Goal: Task Accomplishment & Management: Complete application form

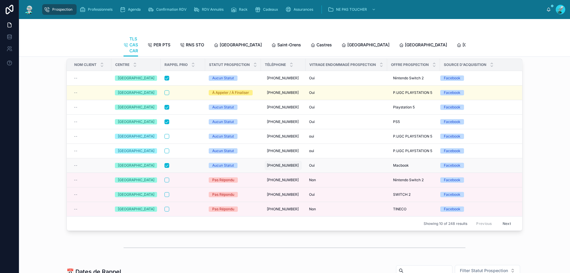
scroll to position [30, 0]
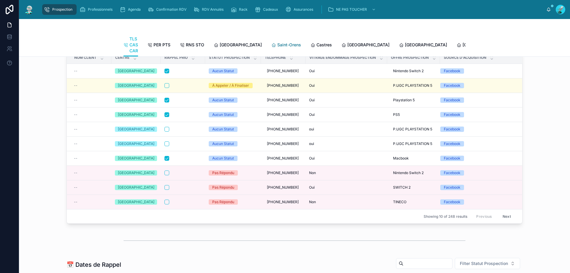
click at [276, 47] on span "Saint-Orens" at bounding box center [289, 45] width 24 height 6
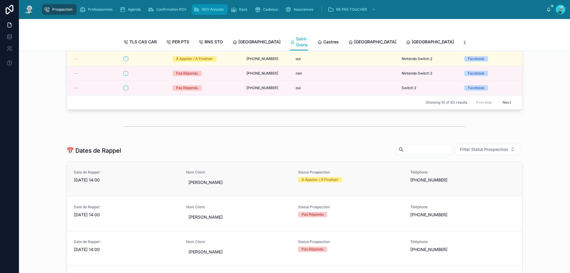
scroll to position [143, 0]
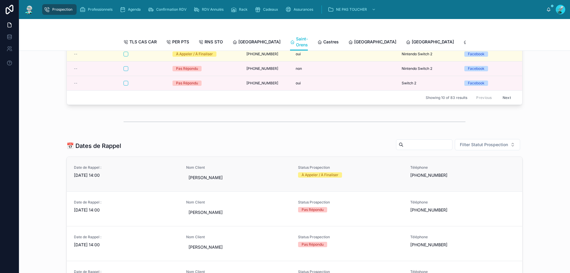
click at [258, 170] on span "Nom Client" at bounding box center [238, 167] width 105 height 5
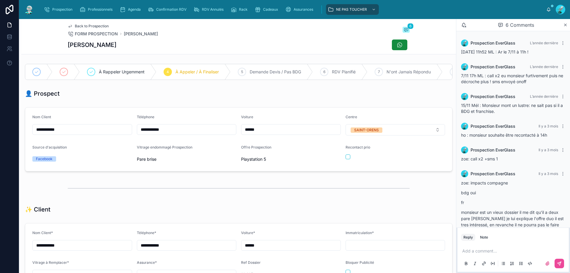
scroll to position [31, 0]
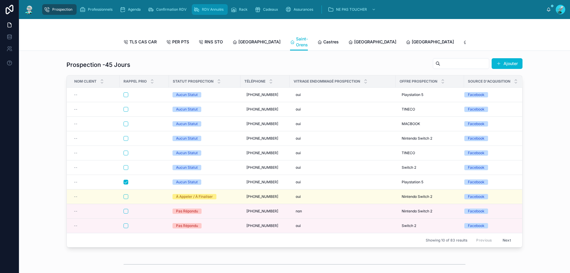
click at [212, 14] on div "RDV Annulés" at bounding box center [210, 10] width 32 height 10
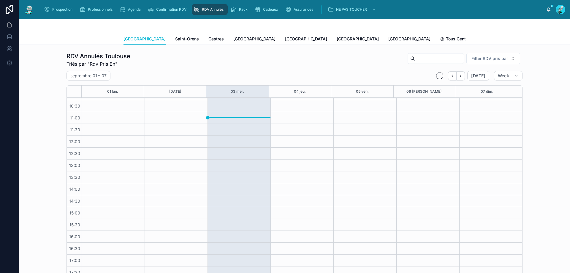
scroll to position [40, 0]
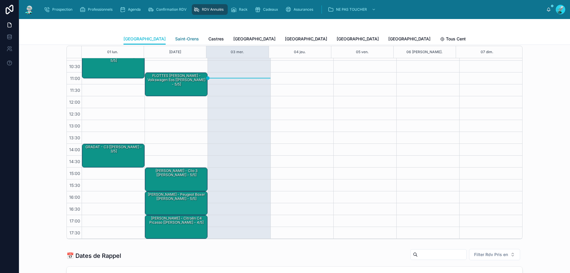
click at [175, 37] on span "Saint-Orens" at bounding box center [187, 39] width 24 height 6
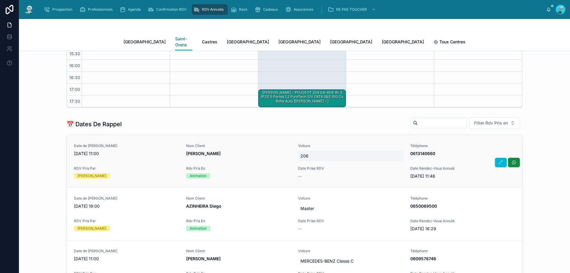
scroll to position [178, 0]
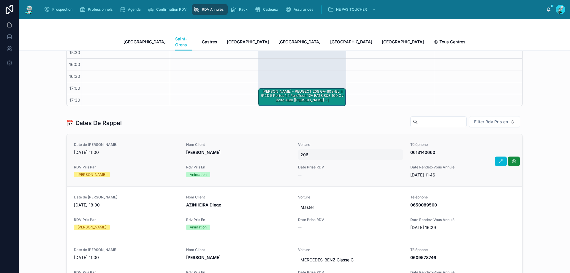
click at [276, 152] on div "206" at bounding box center [350, 154] width 105 height 11
click at [235, 155] on div "Date de Rappel [DATE] 11:00 Nom Client [PERSON_NAME] Voiture 206 Téléphone [PHO…" at bounding box center [294, 160] width 441 height 36
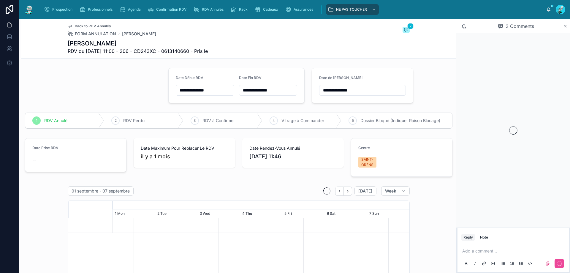
scroll to position [0, 445]
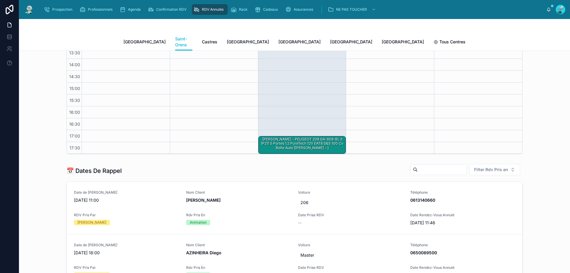
scroll to position [139, 0]
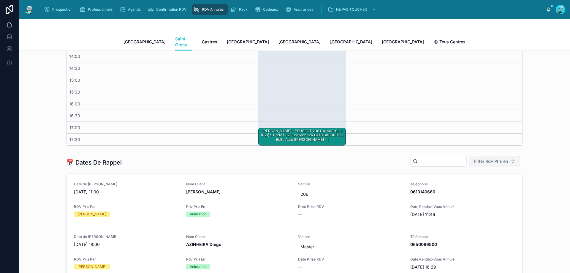
click at [276, 156] on button "Filter Rdv Pris en" at bounding box center [494, 161] width 51 height 11
click at [276, 191] on div "Téléphone" at bounding box center [492, 189] width 71 height 10
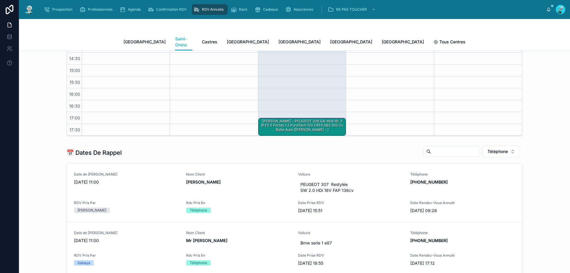
scroll to position [158, 0]
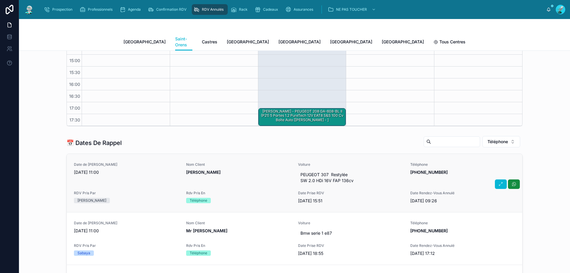
click at [253, 177] on div "Nom Client [PERSON_NAME]" at bounding box center [238, 174] width 105 height 24
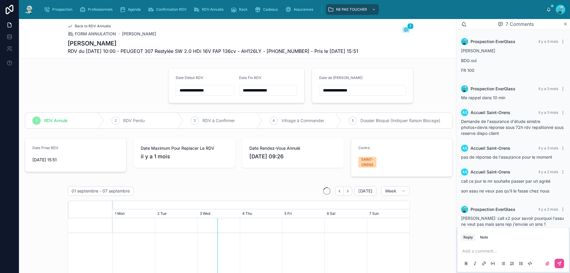
scroll to position [67, 0]
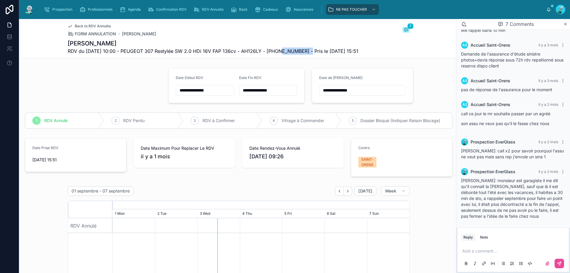
drag, startPoint x: 276, startPoint y: 50, endPoint x: 309, endPoint y: 51, distance: 32.7
click at [276, 51] on span "RDV du [DATE] 10:00 - PEUGEOT 307 Restylée SW 2.0 HDi 16V FAP 136cv - AH126LY -…" at bounding box center [213, 51] width 291 height 7
copy span "33606892035"
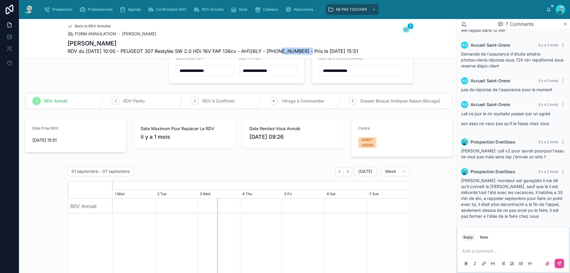
scroll to position [20, 0]
drag, startPoint x: 471, startPoint y: 251, endPoint x: 468, endPoint y: 249, distance: 3.5
click at [276, 207] on p at bounding box center [514, 251] width 104 height 6
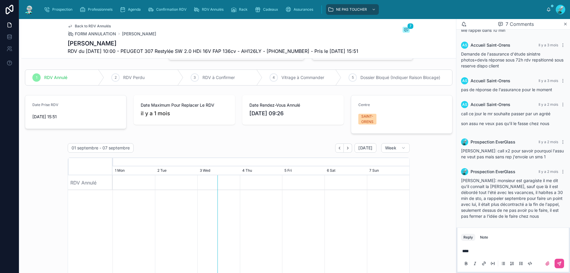
scroll to position [50, 0]
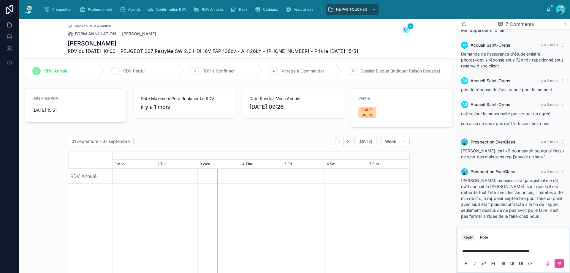
click at [113, 73] on icon at bounding box center [115, 71] width 5 height 5
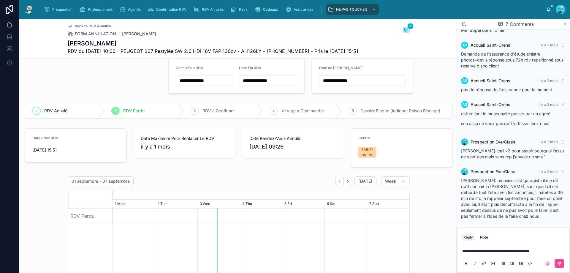
scroll to position [0, 0]
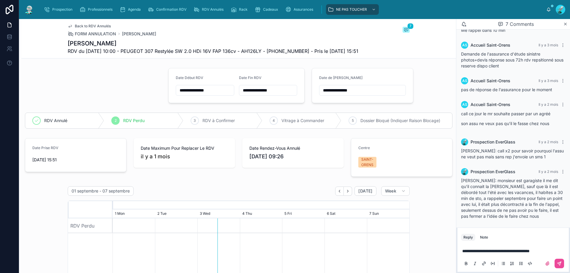
click at [276, 94] on input "**********" at bounding box center [363, 90] width 86 height 8
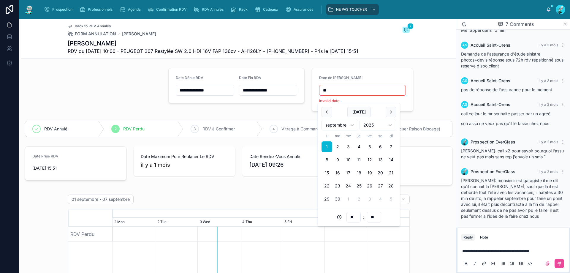
type input "*"
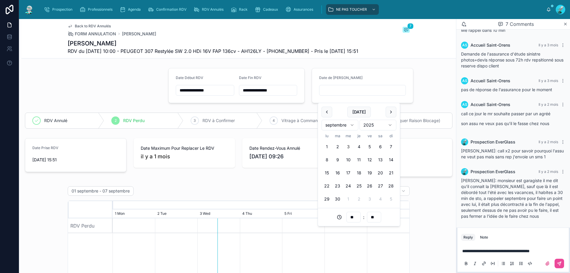
type input "**"
click at [276, 207] on icon at bounding box center [559, 263] width 5 height 5
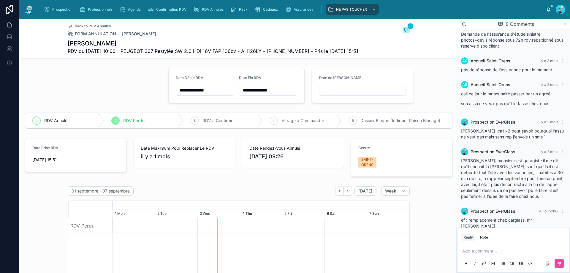
scroll to position [91, 0]
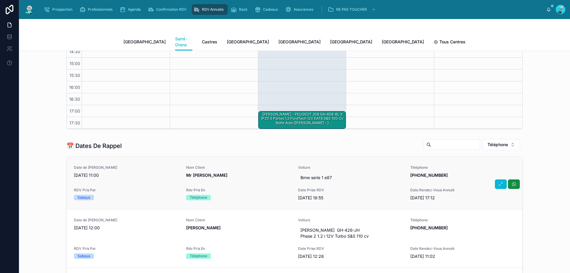
scroll to position [158, 0]
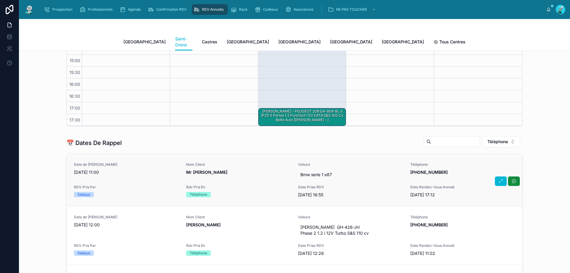
click at [241, 175] on div "Date de Rappel [DATE] 11:00 Nom Client Mr [PERSON_NAME] Voiture Bmw serie 1 e87…" at bounding box center [294, 180] width 441 height 36
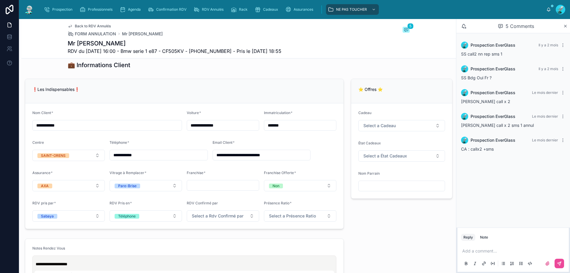
scroll to position [327, 0]
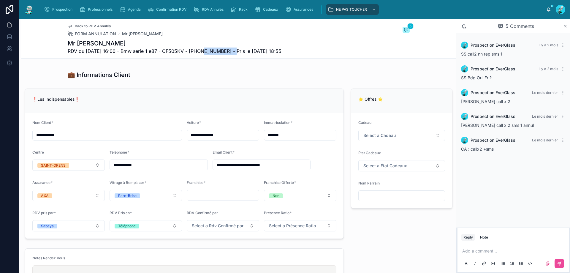
drag, startPoint x: 200, startPoint y: 51, endPoint x: 232, endPoint y: 53, distance: 31.9
click at [232, 53] on span "RDV du [DATE] 16:00 - Bmw serie 1 e87 - CF505KV - [PHONE_NUMBER] - Pris le [DAT…" at bounding box center [175, 51] width 214 height 7
copy span "33667337613"
click at [276, 207] on p at bounding box center [514, 251] width 104 height 6
click at [276, 207] on icon at bounding box center [559, 263] width 5 height 5
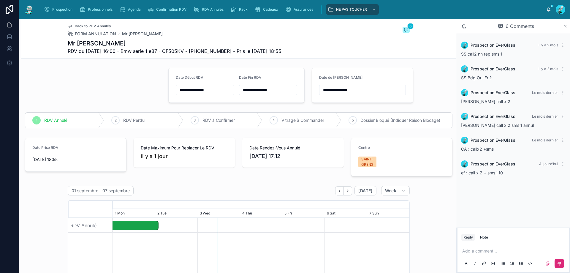
scroll to position [0, 0]
click at [276, 87] on input "**********" at bounding box center [363, 90] width 86 height 8
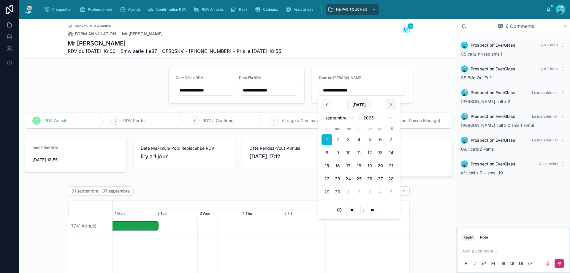
click at [276, 104] on button at bounding box center [391, 104] width 11 height 11
click at [276, 165] on button "15" at bounding box center [348, 165] width 11 height 11
type input "**********"
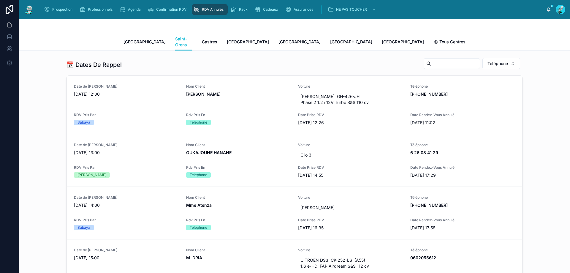
scroll to position [238, 0]
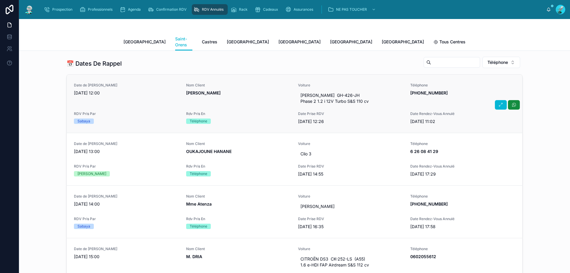
click at [261, 90] on span "[PERSON_NAME]" at bounding box center [238, 93] width 105 height 6
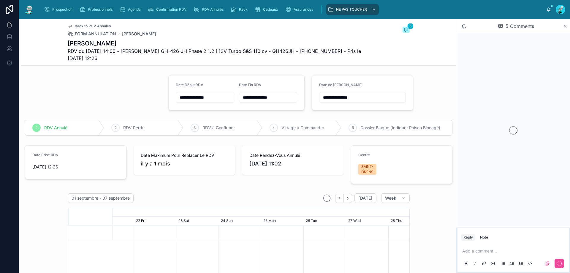
scroll to position [39, 0]
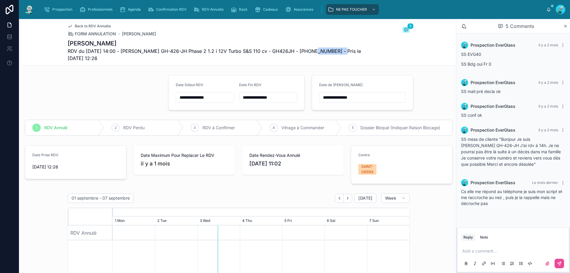
drag, startPoint x: 307, startPoint y: 51, endPoint x: 338, endPoint y: 50, distance: 30.9
click at [276, 50] on span "RDV du [DATE] 14:00 - [PERSON_NAME] GH-426-JH Phase 2 1.2 i 12V Turbo S&S 110 c…" at bounding box center [217, 55] width 298 height 14
copy span "33649539401"
click at [276, 207] on p at bounding box center [514, 251] width 104 height 6
click at [276, 207] on span "**********" at bounding box center [477, 239] width 30 height 4
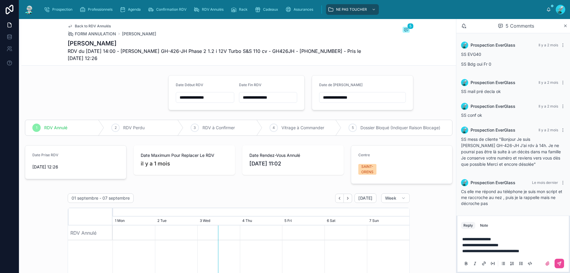
click at [276, 207] on p "**********" at bounding box center [514, 251] width 104 height 6
click at [276, 207] on ul "*****" at bounding box center [514, 251] width 104 height 6
click at [276, 207] on button at bounding box center [560, 264] width 10 height 10
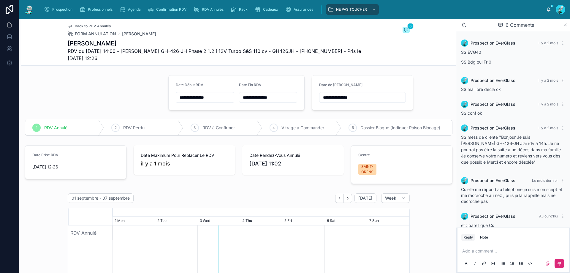
click at [276, 95] on input "**********" at bounding box center [363, 97] width 86 height 8
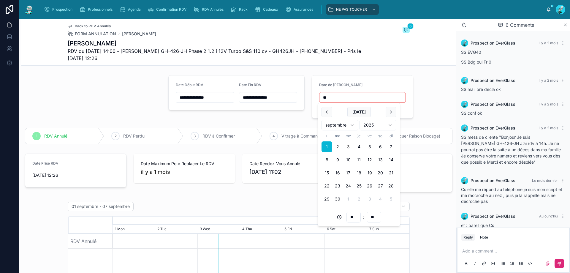
type input "*"
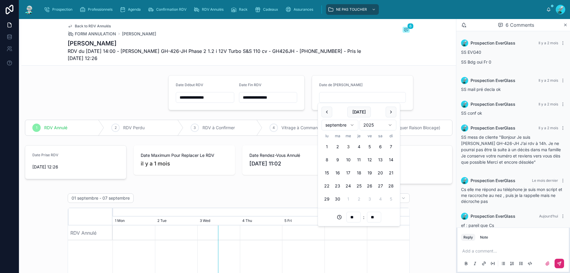
type input "**"
click at [276, 161] on button "8" at bounding box center [327, 159] width 11 height 11
type input "**********"
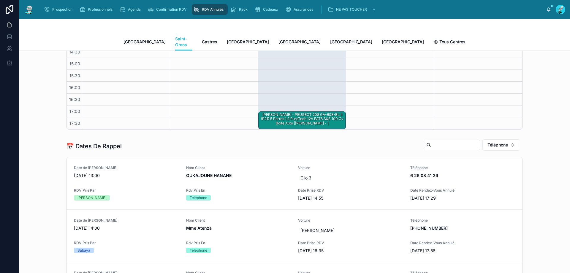
scroll to position [158, 0]
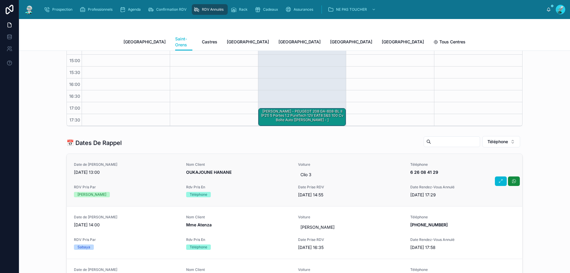
click at [267, 177] on div "Date de Rappel [DATE] 13:00 Nom Client OUKAJOUNE HANANE Voiture Clio 3 Téléphon…" at bounding box center [294, 180] width 441 height 36
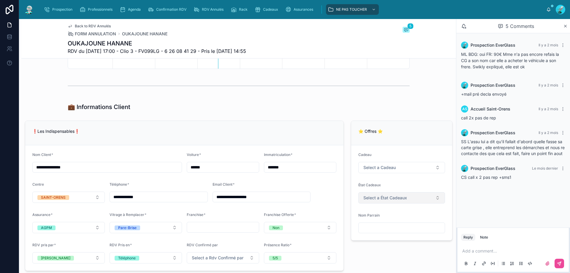
scroll to position [297, 0]
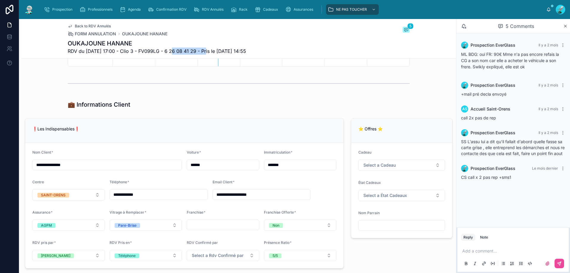
drag, startPoint x: 174, startPoint y: 51, endPoint x: 200, endPoint y: 52, distance: 26.2
click at [203, 51] on span "RDV du [DATE] 17:00 - Clio 3 - FV099LG - 6 26 08 41 29 - Pris le [DATE] 14:55" at bounding box center [157, 51] width 178 height 7
copy span "6 26 08 41 29"
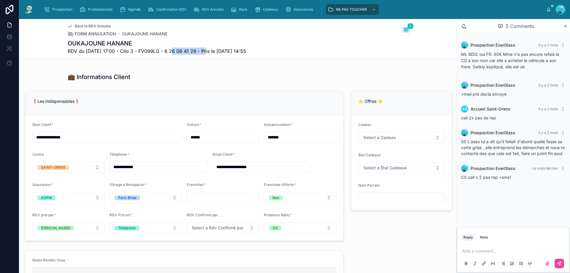
scroll to position [327, 0]
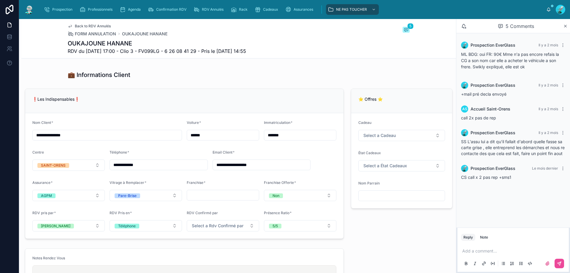
click at [276, 207] on p at bounding box center [514, 251] width 104 height 6
click at [276, 207] on span "**********" at bounding box center [501, 251] width 79 height 4
click at [276, 207] on p "**********" at bounding box center [514, 251] width 104 height 6
click at [276, 207] on span "**********" at bounding box center [514, 248] width 104 height 10
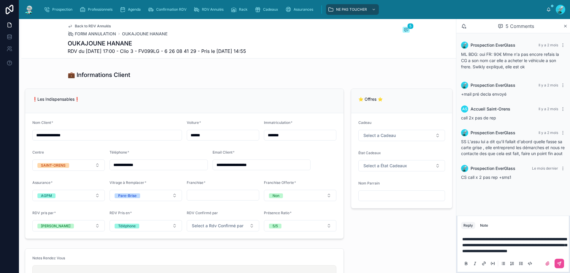
click at [276, 207] on span "**********" at bounding box center [514, 245] width 105 height 16
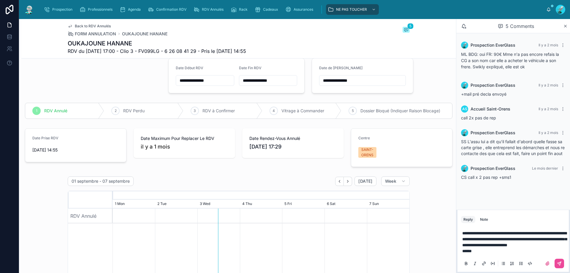
scroll to position [0, 0]
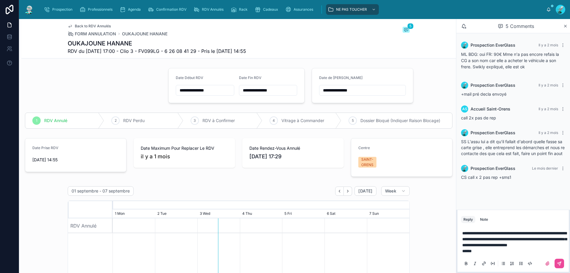
click at [276, 92] on input "**********" at bounding box center [363, 90] width 86 height 8
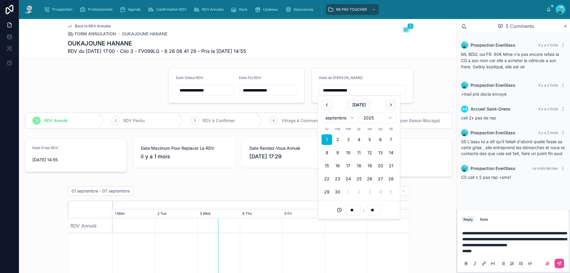
drag, startPoint x: 363, startPoint y: 91, endPoint x: 294, endPoint y: 90, distance: 68.9
type input "**"
click at [276, 153] on button "13" at bounding box center [380, 152] width 11 height 11
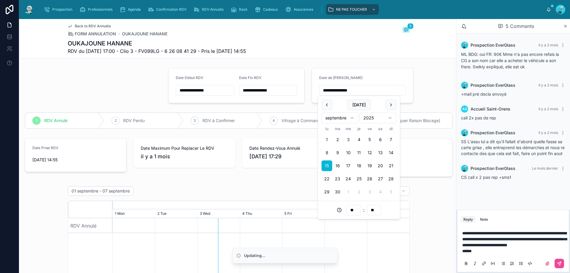
type input "**********"
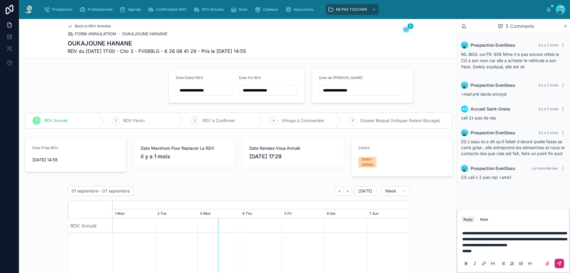
click at [276, 207] on button at bounding box center [560, 264] width 10 height 10
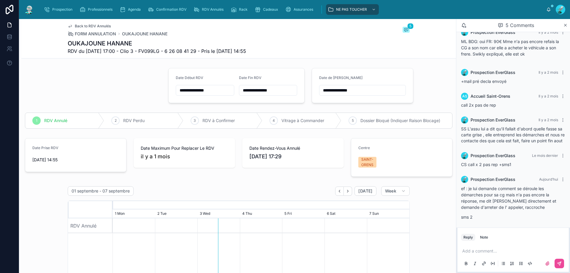
scroll to position [22, 0]
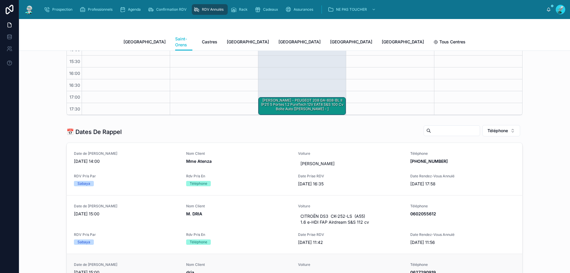
scroll to position [158, 0]
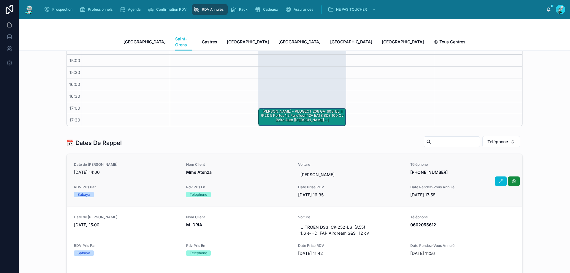
click at [245, 175] on div "Date de Rappel [DATE] 14:00 Nom Client Mme Atenza Voiture Dacia Sandero Télépho…" at bounding box center [294, 180] width 441 height 36
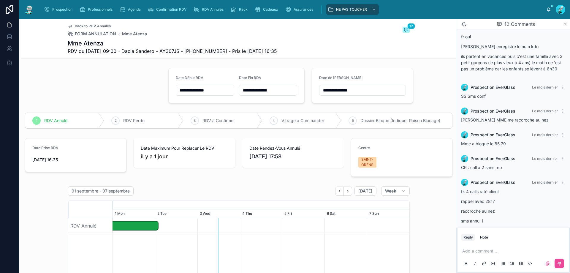
scroll to position [169, 0]
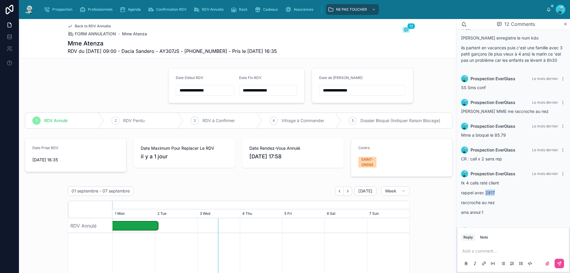
drag, startPoint x: 486, startPoint y: 200, endPoint x: 495, endPoint y: 199, distance: 9.8
click at [276, 196] on p "rappel avec 2817" at bounding box center [513, 192] width 104 height 6
click at [276, 207] on div "tk 4 calls raté client rappel avec 2817 raccroche au nez sms annul 1" at bounding box center [513, 198] width 104 height 36
drag, startPoint x: 195, startPoint y: 50, endPoint x: 226, endPoint y: 48, distance: 31.2
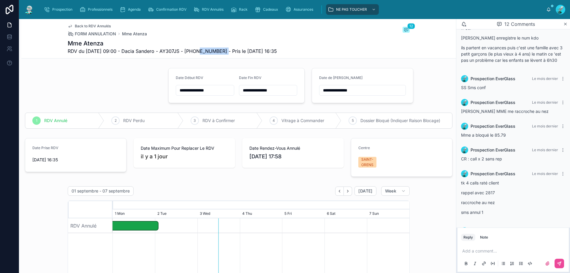
click at [226, 48] on span "RDV du [DATE] 09:00 - Dacia Sandero - AY307JS - [PHONE_NUMBER] - Pris le [DATE]…" at bounding box center [172, 51] width 209 height 7
click at [198, 52] on span "RDV du [DATE] 09:00 - Dacia Sandero - AY307JS - [PHONE_NUMBER] - Pris le [DATE]…" at bounding box center [172, 51] width 209 height 7
drag, startPoint x: 198, startPoint y: 51, endPoint x: 227, endPoint y: 50, distance: 29.4
click at [227, 50] on span "RDV du [DATE] 09:00 - Dacia Sandero - AY307JS - [PHONE_NUMBER] - Pris le [DATE]…" at bounding box center [172, 51] width 209 height 7
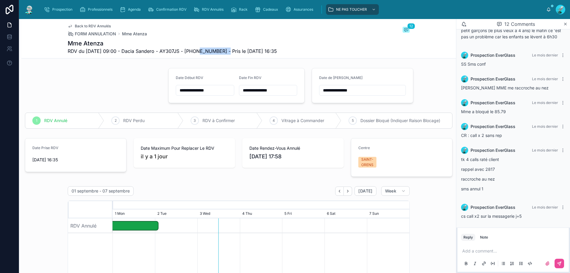
scroll to position [198, 0]
click at [276, 207] on p at bounding box center [514, 251] width 104 height 6
click at [276, 207] on button at bounding box center [560, 264] width 10 height 10
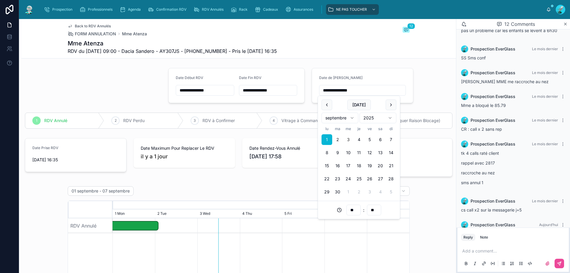
drag, startPoint x: 363, startPoint y: 91, endPoint x: 327, endPoint y: 91, distance: 35.7
click at [276, 91] on input "**********" at bounding box center [363, 90] width 86 height 8
type input "*"
type input "**"
click at [276, 150] on button "13" at bounding box center [380, 152] width 11 height 11
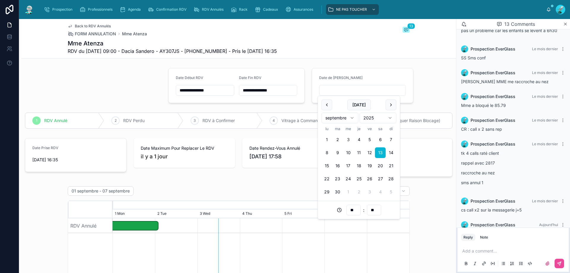
type input "**********"
click at [276, 86] on div "**********" at bounding box center [363, 85] width 102 height 35
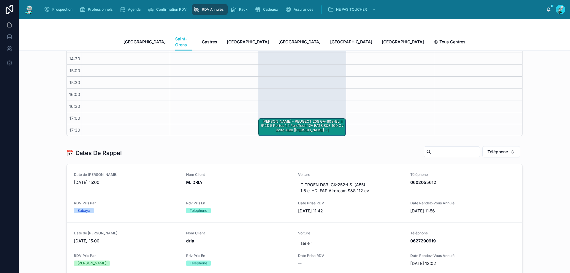
scroll to position [158, 0]
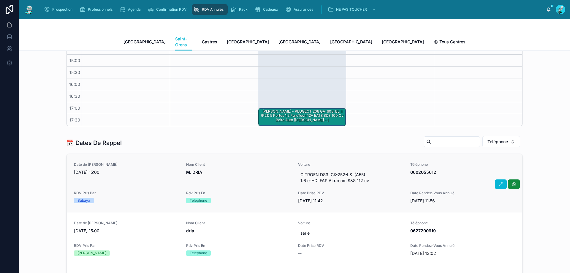
click at [276, 169] on span "0602055612" at bounding box center [462, 172] width 105 height 6
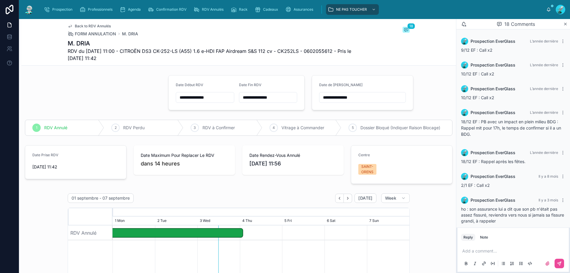
scroll to position [429, 0]
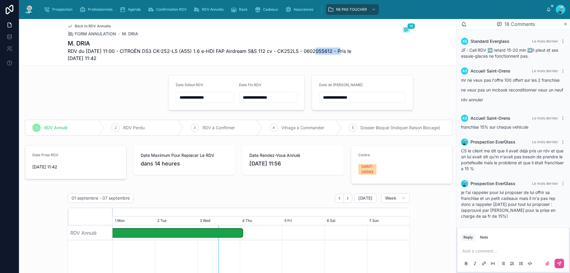
drag, startPoint x: 310, startPoint y: 50, endPoint x: 336, endPoint y: 52, distance: 25.9
click at [276, 52] on span "RDV du [DATE] 11:00 - CITROËN DS3 CK-252-LS (A55) 1.6 e-HDI FAP Airdream S&S 11…" at bounding box center [217, 55] width 298 height 14
copy span "0602055612"
click at [276, 207] on div "Add a comment..." at bounding box center [513, 256] width 104 height 25
click at [276, 207] on p at bounding box center [514, 251] width 104 height 6
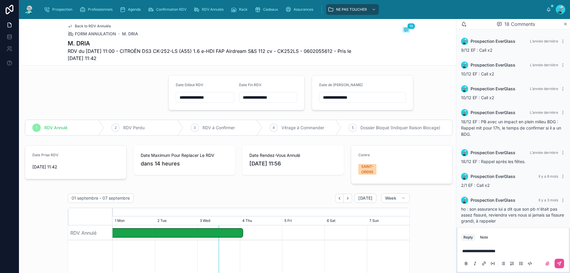
scroll to position [429, 0]
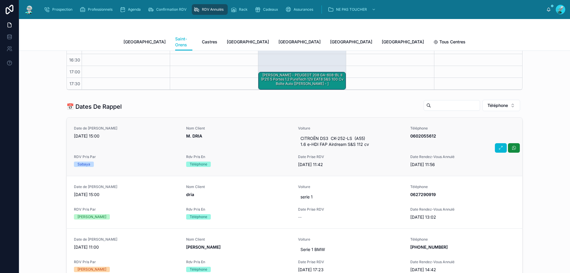
scroll to position [198, 0]
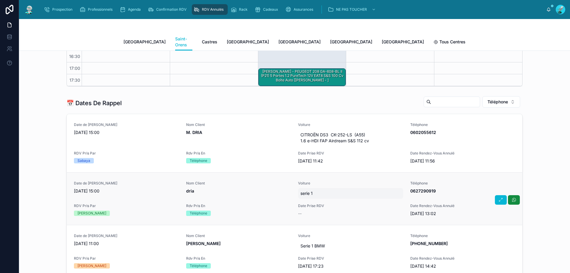
click at [335, 190] on span "serie 1" at bounding box center [351, 193] width 100 height 6
click at [546, 176] on div "📅 Dates De Rappel Téléphone Date de Rappel 01/09/2025 15:00 Nom Client M. DRIA …" at bounding box center [295, 218] width 542 height 249
click at [372, 181] on div "Voiture serie 1" at bounding box center [350, 190] width 105 height 18
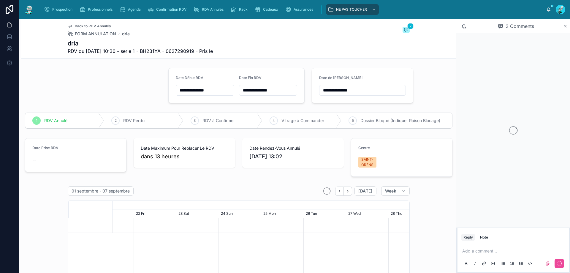
scroll to position [39, 0]
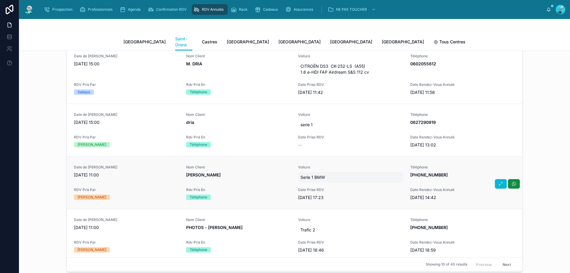
scroll to position [267, 0]
click at [270, 173] on div "Nom Client Belkacem Malik" at bounding box center [238, 173] width 105 height 18
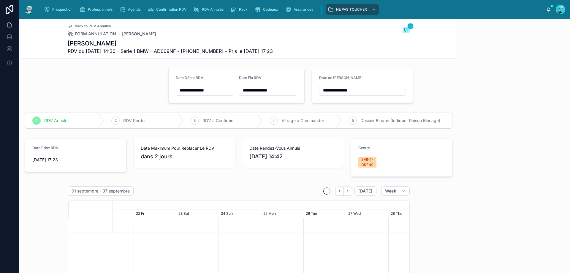
scroll to position [39, 0]
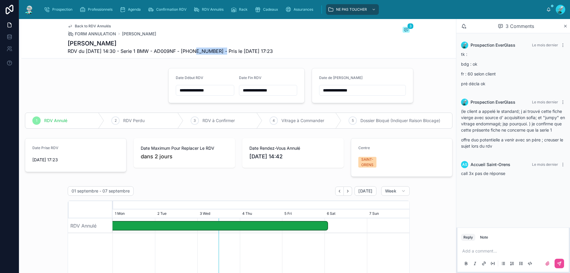
drag, startPoint x: 193, startPoint y: 50, endPoint x: 224, endPoint y: 50, distance: 31.5
click at [224, 50] on span "RDV du 29/08/2025 14:30 - Serie 1 BMW - AD009NF - +33607854808 - Pris le 20/08/…" at bounding box center [170, 51] width 205 height 7
copy span "33607854808"
click at [475, 254] on p at bounding box center [514, 251] width 104 height 6
click at [561, 262] on icon at bounding box center [560, 263] width 2 height 2
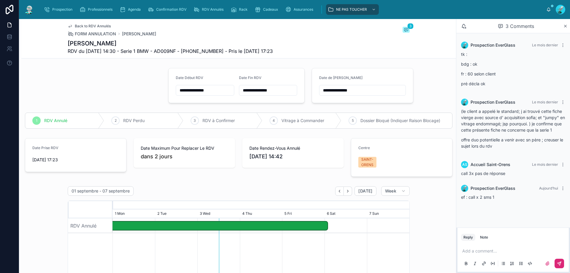
click at [372, 95] on div "**********" at bounding box center [362, 90] width 87 height 11
click at [346, 92] on input "**********" at bounding box center [363, 90] width 86 height 8
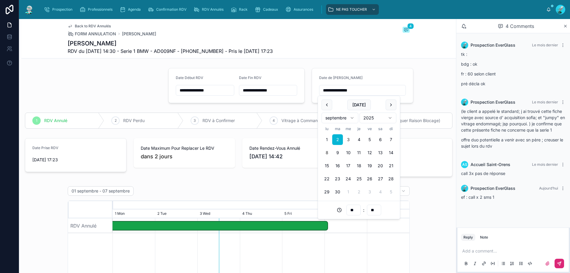
click at [327, 152] on button "8" at bounding box center [327, 152] width 11 height 11
type input "**********"
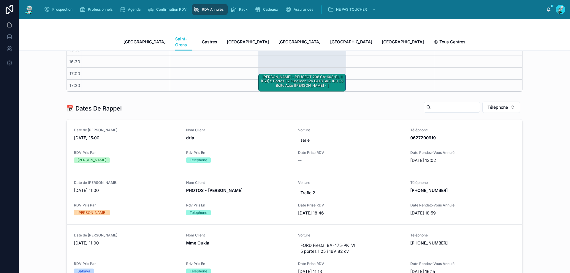
scroll to position [198, 0]
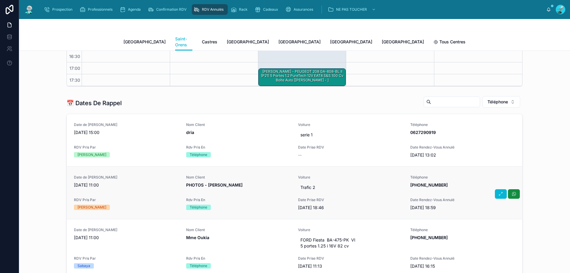
click at [246, 187] on div "Date de Rappel 02/09/2025 11:00 Nom Client PHOTOS - Ribert Damien Voiture Trafi…" at bounding box center [294, 193] width 441 height 36
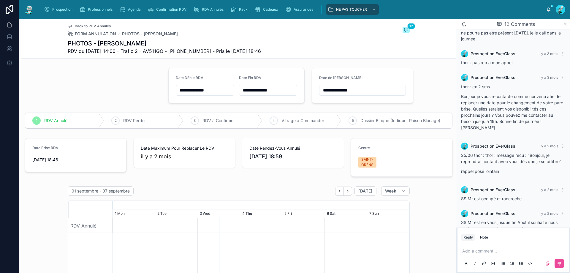
scroll to position [382, 0]
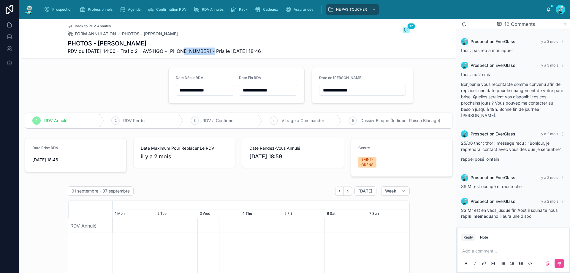
drag, startPoint x: 180, startPoint y: 50, endPoint x: 211, endPoint y: 52, distance: 30.9
click at [211, 52] on span "RDV du 24/06/2025 14:00 - Trafic 2 - AV511GQ - +33626499946 - Pris le 19/06/202…" at bounding box center [164, 51] width 193 height 7
copy span "33626499946"
click at [508, 248] on p at bounding box center [514, 251] width 104 height 6
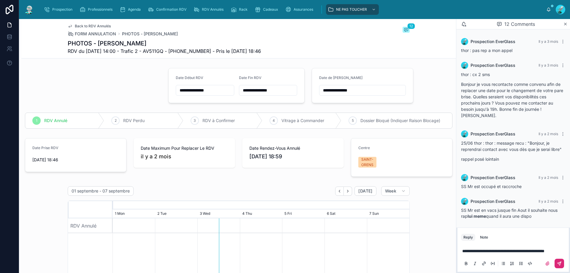
click at [555, 263] on button at bounding box center [560, 264] width 10 height 10
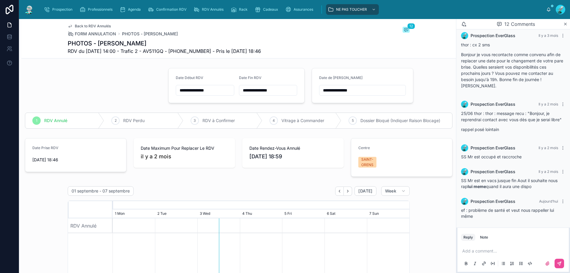
scroll to position [411, 0]
click at [359, 91] on input "**********" at bounding box center [363, 90] width 86 height 8
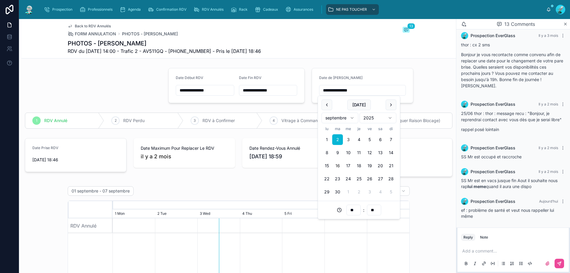
click at [334, 168] on button "16" at bounding box center [337, 165] width 11 height 11
type input "**********"
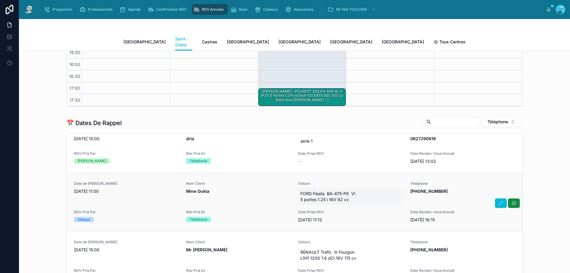
scroll to position [20, 0]
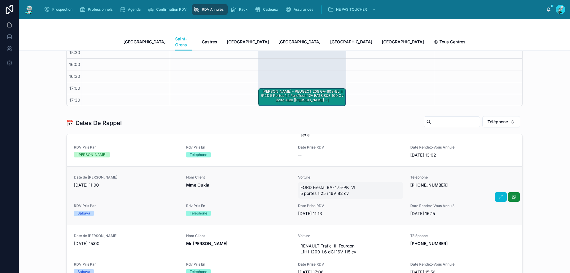
click at [240, 175] on span "Nom Client" at bounding box center [238, 177] width 105 height 5
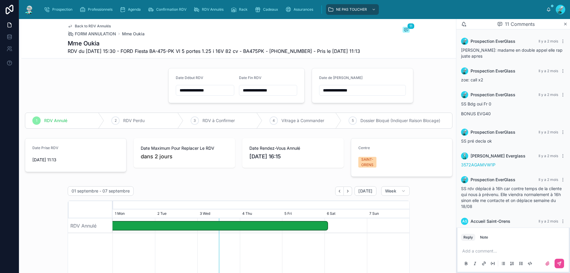
scroll to position [123, 0]
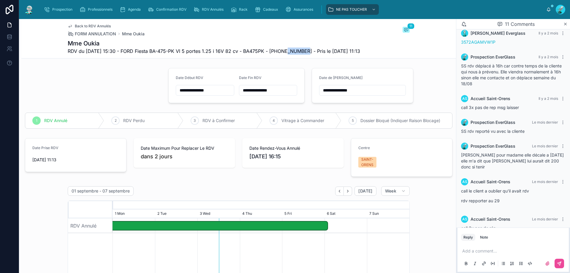
drag, startPoint x: 281, startPoint y: 51, endPoint x: 298, endPoint y: 53, distance: 17.3
click at [301, 53] on span "RDV du 29/08/2025 15:30 - FORD Fiesta BA-475-PK VI 5 portes 1.25 i 16V 82 cv - …" at bounding box center [214, 51] width 293 height 7
click at [279, 51] on span "RDV du 29/08/2025 15:30 - FORD Fiesta BA-475-PK VI 5 portes 1.25 i 16V 82 cv - …" at bounding box center [214, 51] width 293 height 7
drag, startPoint x: 279, startPoint y: 51, endPoint x: 305, endPoint y: 52, distance: 26.4
click at [305, 52] on span "RDV du 29/08/2025 15:30 - FORD Fiesta BA-475-PK VI 5 portes 1.25 i 16V 82 cv - …" at bounding box center [214, 51] width 293 height 7
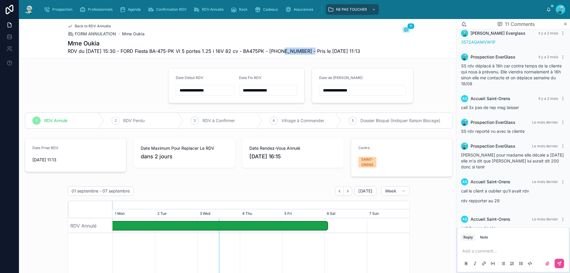
copy span "33763961413"
click at [491, 250] on p at bounding box center [514, 251] width 104 height 6
click at [506, 251] on span "**********" at bounding box center [492, 251] width 60 height 4
click at [548, 252] on p "**********" at bounding box center [514, 251] width 104 height 6
click at [560, 262] on icon at bounding box center [559, 263] width 5 height 5
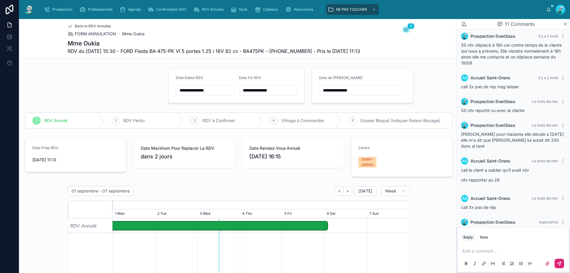
scroll to position [146, 0]
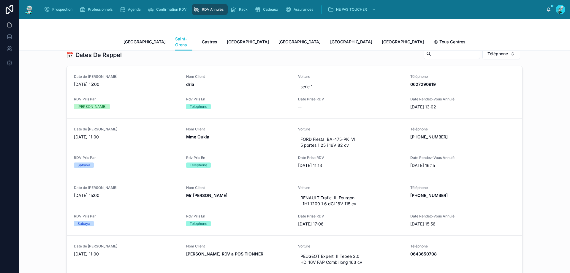
scroll to position [257, 0]
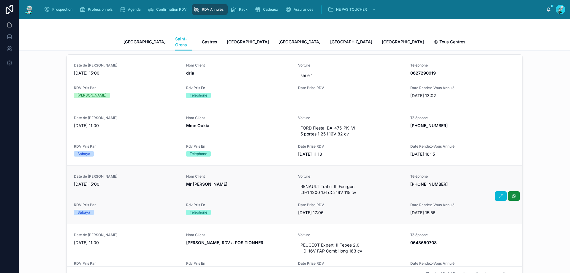
click at [264, 183] on div "Nom Client Mr Cassignac" at bounding box center [238, 186] width 105 height 24
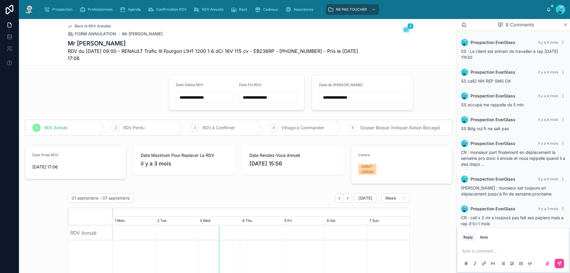
scroll to position [43, 0]
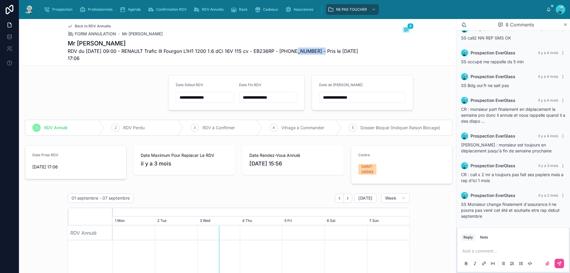
drag, startPoint x: 289, startPoint y: 50, endPoint x: 318, endPoint y: 50, distance: 28.8
click at [318, 50] on span "RDV du 27/05/2025 09:00 - RENAULT Trafic III Fourgon L1H1 1200 1.6 dCi 16V 115 …" at bounding box center [217, 55] width 298 height 14
click at [306, 65] on div "Back to RDV Annulés FORM ANNULATION Mr Cassignac 8 Mr Cassignac RDV du 27/05/20…" at bounding box center [239, 42] width 342 height 46
drag, startPoint x: 288, startPoint y: 50, endPoint x: 317, endPoint y: 51, distance: 28.5
click at [317, 51] on span "RDV du 27/05/2025 09:00 - RENAULT Trafic III Fourgon L1H1 1200 1.6 dCi 16V 115 …" at bounding box center [217, 55] width 298 height 14
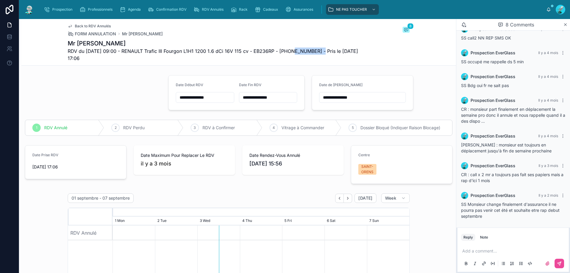
copy span "33617862351"
click at [471, 244] on div "Add a comment..." at bounding box center [513, 257] width 111 height 30
click at [471, 252] on p at bounding box center [514, 251] width 104 height 6
drag, startPoint x: 513, startPoint y: 250, endPoint x: 509, endPoint y: 253, distance: 5.7
click at [509, 253] on p "**********" at bounding box center [514, 251] width 104 height 6
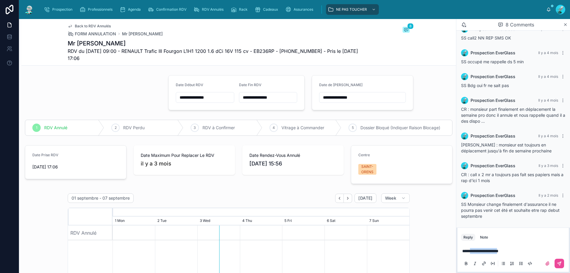
drag, startPoint x: 503, startPoint y: 253, endPoint x: 470, endPoint y: 255, distance: 33.9
click at [470, 255] on div "**********" at bounding box center [513, 256] width 104 height 25
click at [470, 251] on span "**********" at bounding box center [484, 251] width 45 height 4
click at [558, 261] on button at bounding box center [560, 264] width 10 height 10
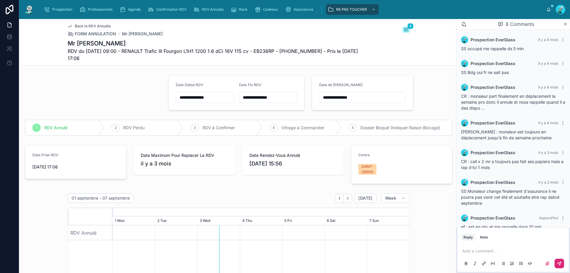
scroll to position [66, 0]
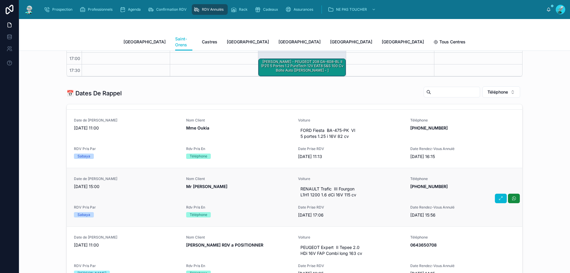
scroll to position [50, 0]
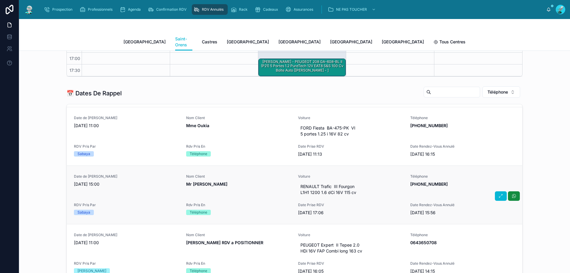
click at [239, 203] on span "Rdv Pris En" at bounding box center [238, 205] width 105 height 5
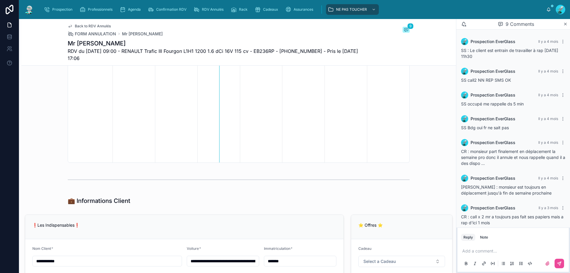
scroll to position [66, 0]
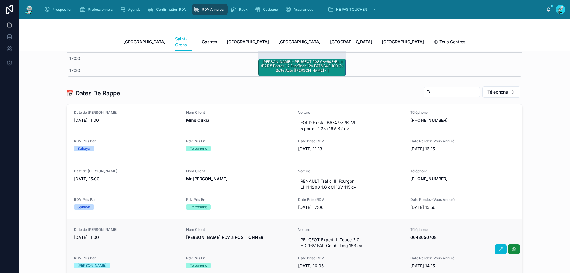
scroll to position [79, 0]
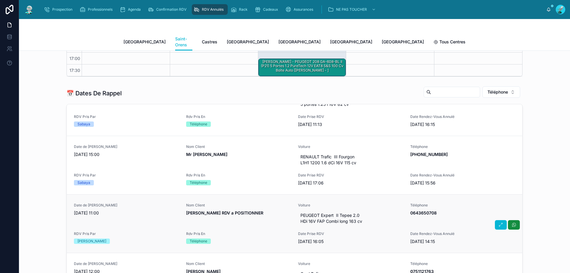
click at [268, 213] on div "Nom Client GUICHETEAU Nicolas RDV a POSITIONNER" at bounding box center [238, 215] width 105 height 24
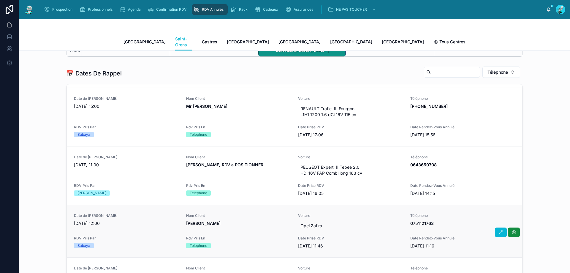
scroll to position [119, 0]
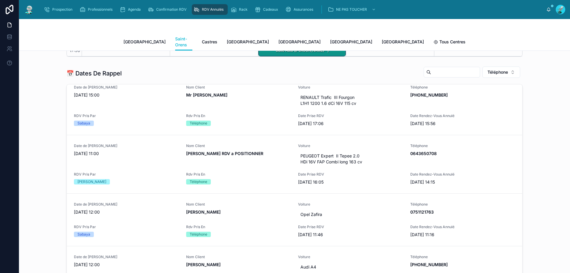
click at [265, 209] on span "[PERSON_NAME]" at bounding box center [238, 212] width 105 height 6
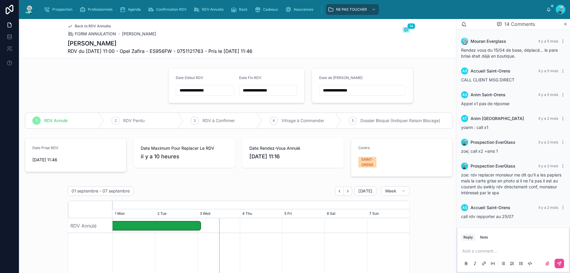
scroll to position [167, 0]
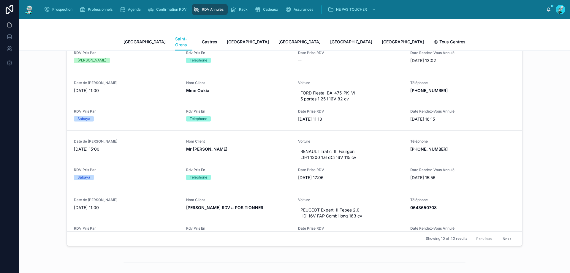
scroll to position [297, 0]
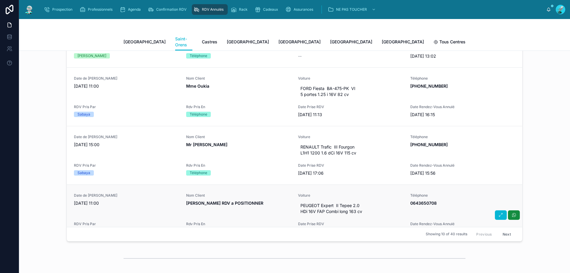
click at [273, 200] on span "[PERSON_NAME] RDV a POSITIONNER" at bounding box center [238, 203] width 105 height 6
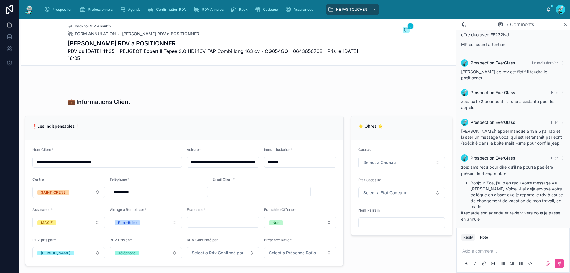
scroll to position [53, 0]
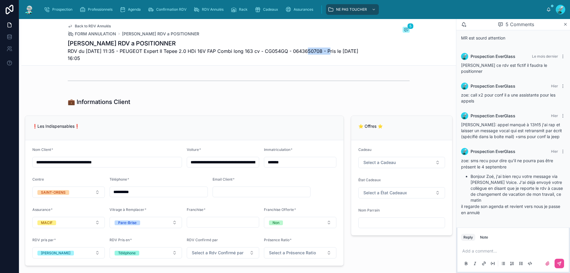
drag, startPoint x: 306, startPoint y: 51, endPoint x: 328, endPoint y: 51, distance: 22.0
click at [328, 51] on span "RDV du 04/09/2025 11:35 - PEUGEOT Expert II Tepee 2.0 HDi 16V FAP Combi long 16…" at bounding box center [217, 55] width 298 height 14
click at [306, 52] on span "RDV du 04/09/2025 11:35 - PEUGEOT Expert II Tepee 2.0 HDi 16V FAP Combi long 16…" at bounding box center [217, 55] width 298 height 14
click at [296, 51] on span "RDV du 04/09/2025 11:35 - PEUGEOT Expert II Tepee 2.0 HDi 16V FAP Combi long 16…" at bounding box center [217, 55] width 298 height 14
drag, startPoint x: 299, startPoint y: 51, endPoint x: 328, endPoint y: 50, distance: 28.3
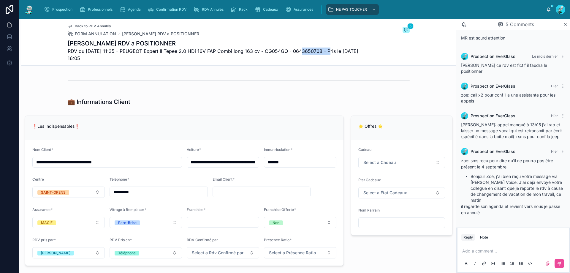
click at [328, 50] on span "RDV du 04/09/2025 11:35 - PEUGEOT Expert II Tepee 2.0 HDi 16V FAP Combi long 16…" at bounding box center [217, 55] width 298 height 14
copy span "0643650708"
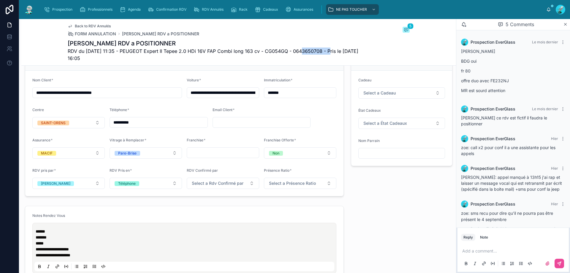
scroll to position [396, 0]
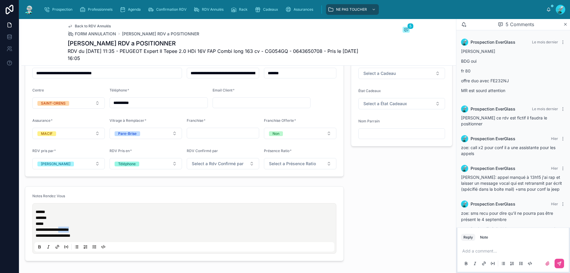
drag, startPoint x: 66, startPoint y: 228, endPoint x: 83, endPoint y: 228, distance: 16.9
click at [69, 228] on span "**********" at bounding box center [52, 230] width 33 height 4
copy span "*******"
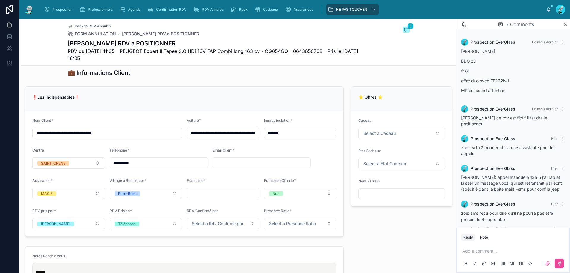
scroll to position [327, 0]
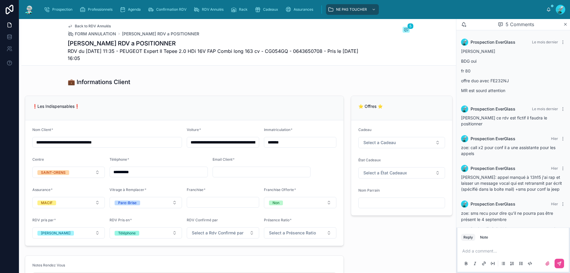
click at [476, 249] on p at bounding box center [514, 251] width 104 height 6
drag, startPoint x: 489, startPoint y: 251, endPoint x: 470, endPoint y: 251, distance: 19.0
click at [470, 251] on span "**********" at bounding box center [481, 251] width 39 height 4
click at [513, 250] on p "**********" at bounding box center [514, 251] width 104 height 6
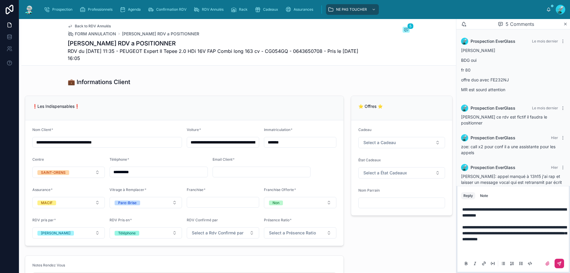
click at [562, 260] on button at bounding box center [560, 264] width 10 height 10
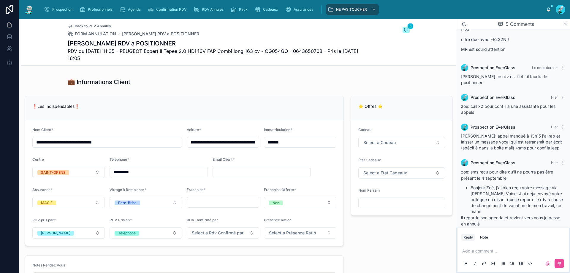
scroll to position [50, 0]
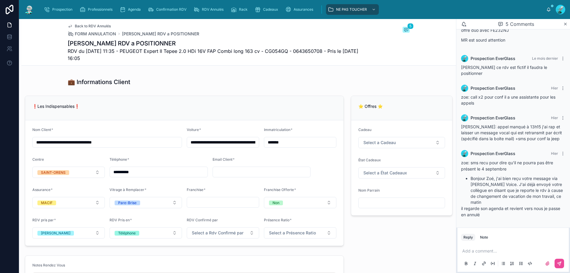
click at [204, 98] on div "❗Les Indispensables❗" at bounding box center [184, 108] width 318 height 24
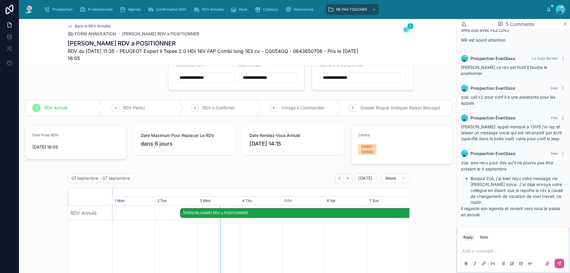
scroll to position [0, 0]
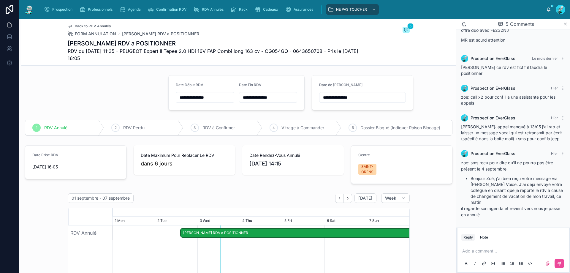
click at [364, 97] on input "**********" at bounding box center [363, 97] width 86 height 8
click at [360, 144] on button "4" at bounding box center [359, 146] width 11 height 11
type input "**********"
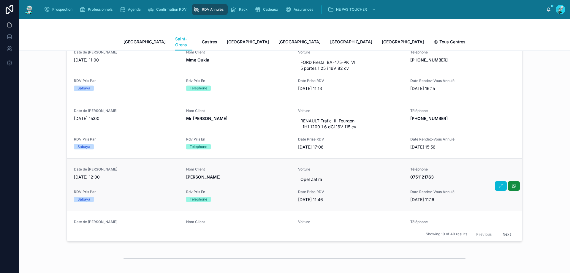
scroll to position [30, 0]
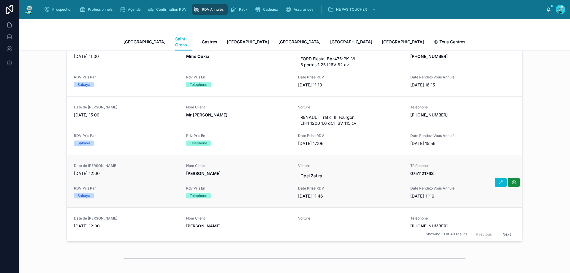
click at [215, 177] on div "Date de Rappel 03/09/2025 12:00 Nom Client Zenasni Mohamed Voiture Opel Zafira …" at bounding box center [294, 181] width 441 height 36
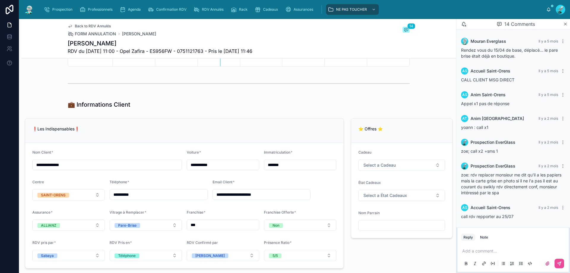
scroll to position [167, 0]
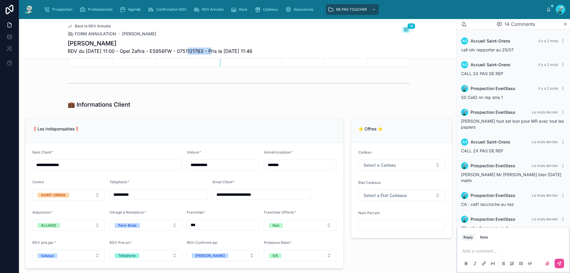
drag, startPoint x: 185, startPoint y: 49, endPoint x: 209, endPoint y: 50, distance: 24.7
click at [209, 50] on span "RDV du 26/08/2025 11:00 - Opel Zafira - ES956FW - 0751121763 - Pris le 20/08/20…" at bounding box center [160, 51] width 185 height 7
copy span "0751121763"
click at [475, 251] on p at bounding box center [514, 251] width 104 height 6
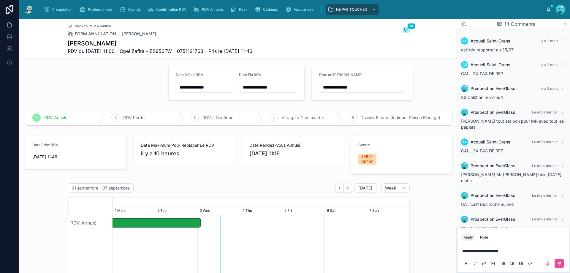
scroll to position [0, 0]
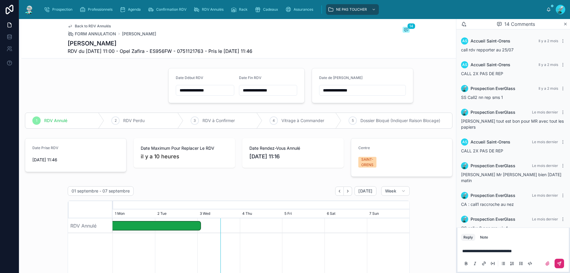
click at [560, 262] on icon at bounding box center [559, 263] width 5 height 5
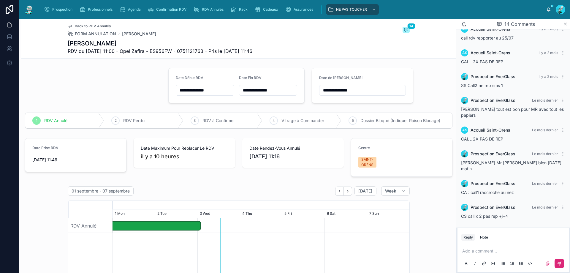
scroll to position [190, 0]
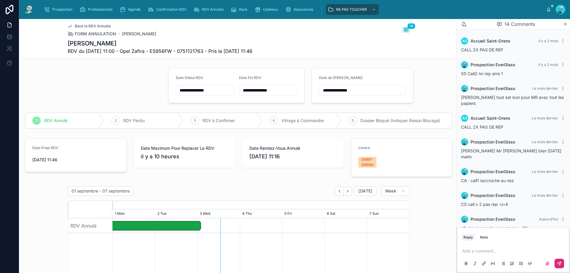
click at [361, 89] on input "**********" at bounding box center [363, 90] width 86 height 8
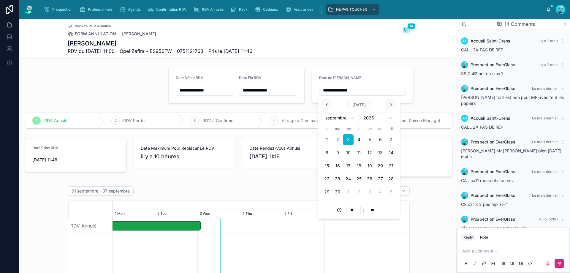
click at [380, 153] on button "13" at bounding box center [380, 152] width 11 height 11
type input "**********"
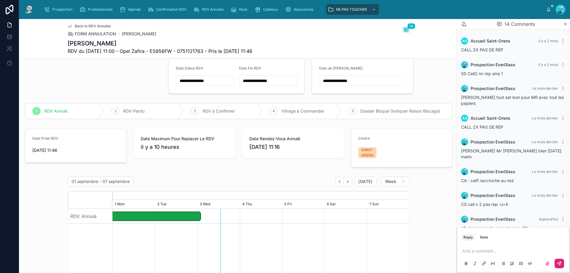
scroll to position [30, 0]
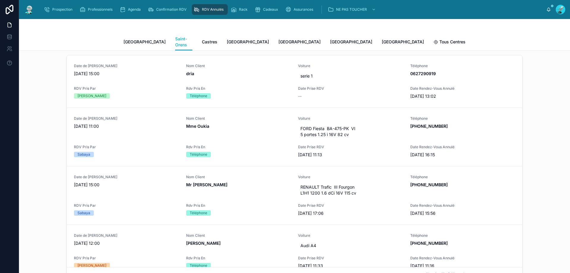
scroll to position [257, 0]
click at [231, 240] on span "[PERSON_NAME]" at bounding box center [238, 243] width 105 height 6
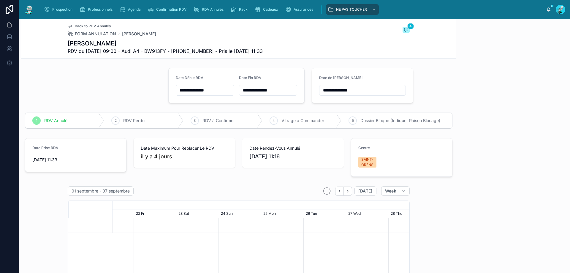
scroll to position [39, 0]
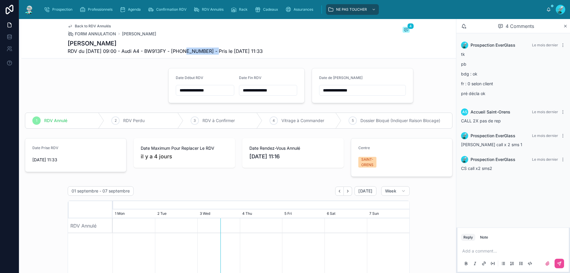
drag, startPoint x: 182, startPoint y: 50, endPoint x: 214, endPoint y: 52, distance: 32.1
click at [214, 52] on span "RDV du 22/08/2025 09:00 - Audi A4 - BW913FY - +33601462245 - Pris le 20/08/2025…" at bounding box center [165, 51] width 195 height 7
copy span "33601462245"
click at [519, 246] on div "Add a comment..." at bounding box center [513, 256] width 104 height 25
click at [507, 251] on p at bounding box center [514, 251] width 104 height 6
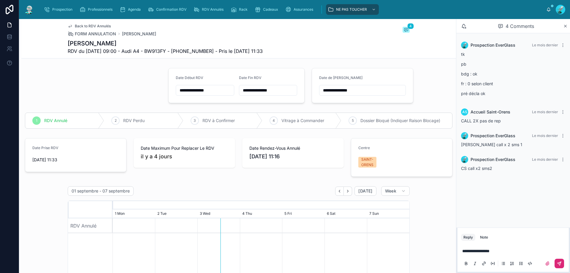
click at [556, 264] on button at bounding box center [560, 264] width 10 height 10
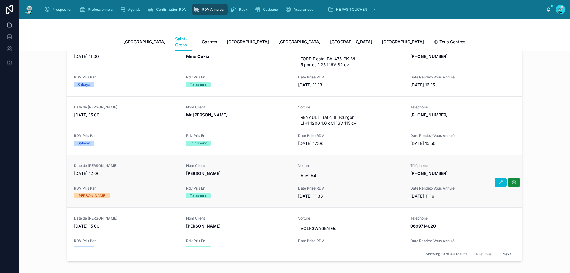
scroll to position [59, 0]
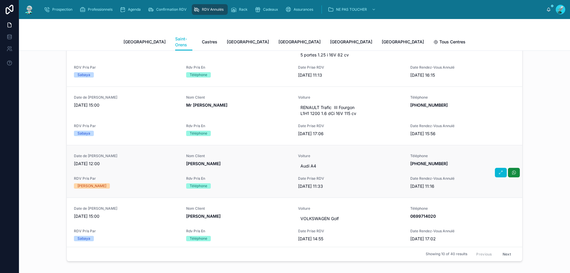
click at [268, 165] on div "Nom Client Henry Mathieu" at bounding box center [238, 163] width 105 height 18
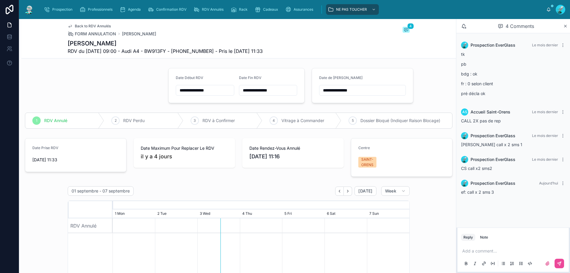
click at [358, 90] on input "**********" at bounding box center [363, 90] width 86 height 8
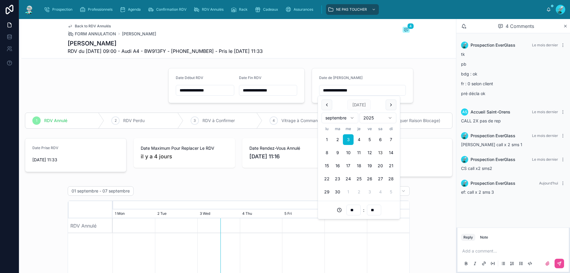
click at [379, 152] on button "13" at bounding box center [380, 152] width 11 height 11
type input "**********"
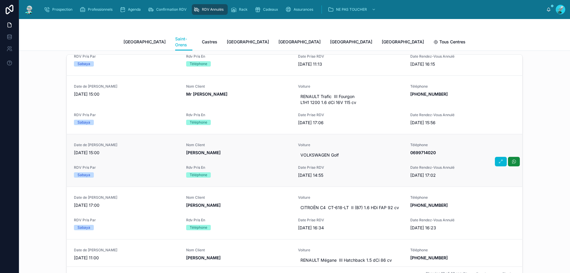
scroll to position [89, 0]
click at [234, 151] on span "[PERSON_NAME]" at bounding box center [238, 154] width 105 height 6
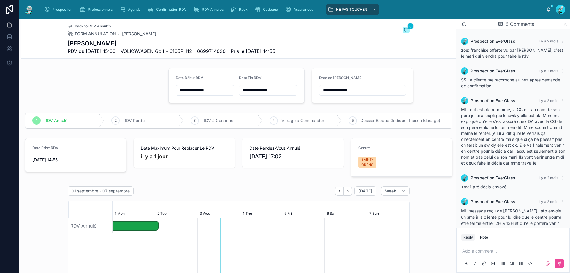
scroll to position [128, 0]
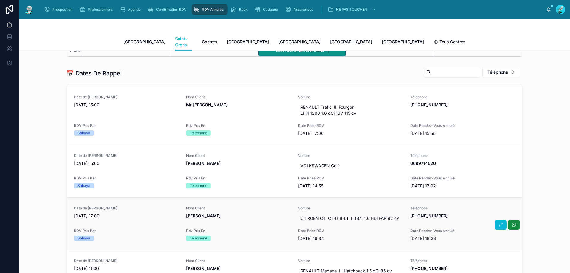
scroll to position [139, 0]
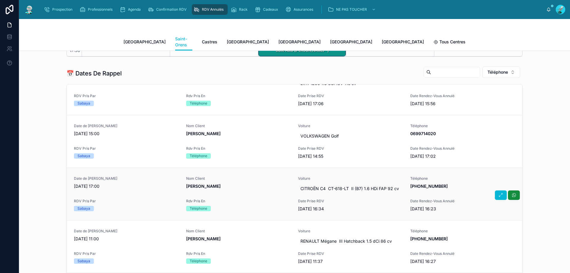
click at [243, 190] on div "Date de Rappel 03/09/2025 17:00 Nom Client Alexandre Bui Van Thanh Voiture CITR…" at bounding box center [294, 194] width 441 height 36
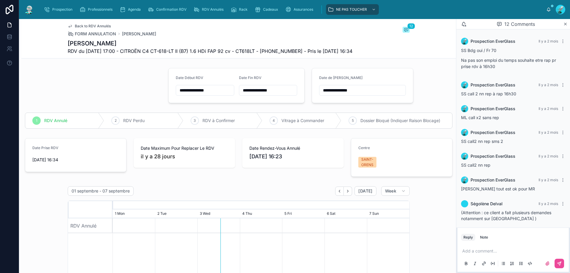
scroll to position [151, 0]
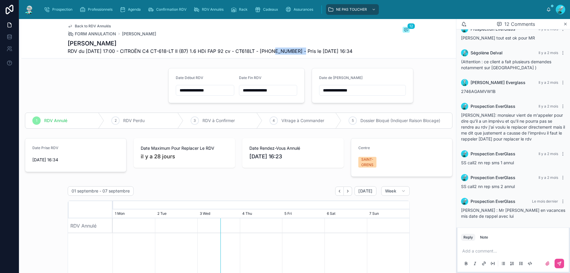
drag, startPoint x: 270, startPoint y: 51, endPoint x: 298, endPoint y: 49, distance: 28.3
click at [298, 49] on span "RDV du 29/07/2025 17:00 - CITROËN C4 CT-618-LT II (B7) 1.6 HDi FAP 92 cv - CT61…" at bounding box center [210, 51] width 285 height 7
copy span "33614316107"
click at [491, 247] on div "Add a comment..." at bounding box center [513, 256] width 104 height 25
click at [479, 249] on p at bounding box center [514, 251] width 104 height 6
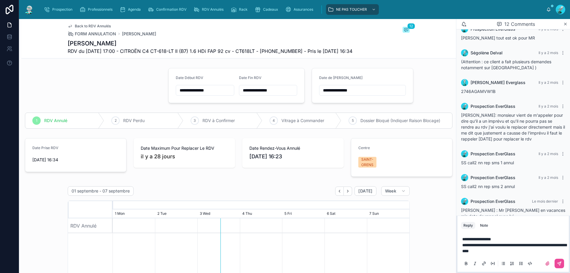
click at [487, 252] on span "**********" at bounding box center [514, 248] width 104 height 10
click at [513, 250] on p "**********" at bounding box center [514, 248] width 104 height 12
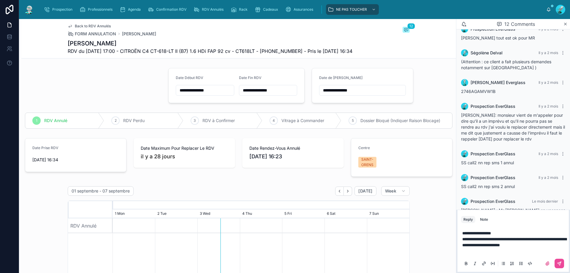
scroll to position [169, 0]
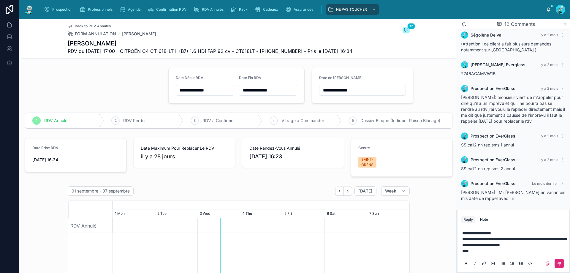
click at [562, 260] on button at bounding box center [560, 264] width 10 height 10
